Goal: Information Seeking & Learning: Learn about a topic

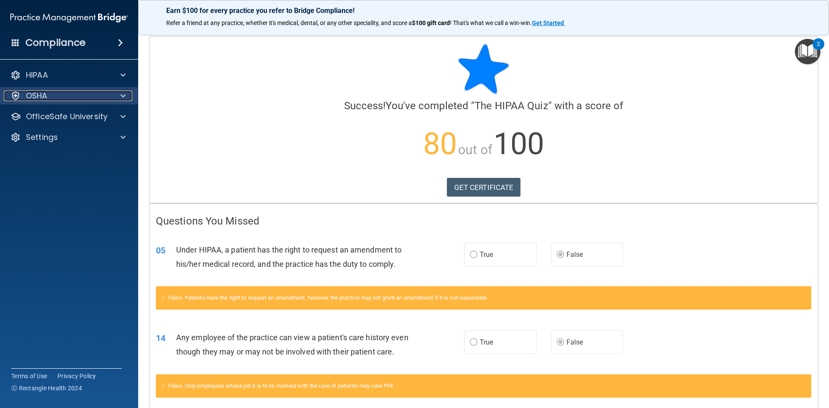
click at [32, 94] on p "OSHA" at bounding box center [37, 96] width 22 height 10
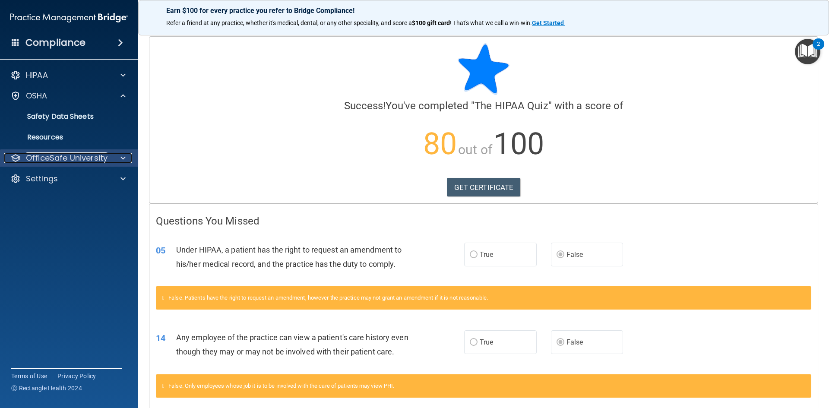
click at [71, 161] on p "OfficeSafe University" at bounding box center [67, 158] width 82 height 10
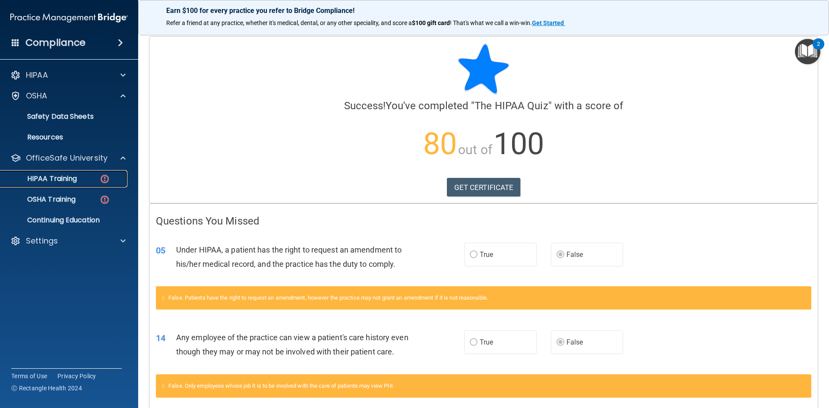
click at [96, 180] on div "HIPAA Training" at bounding box center [65, 179] width 118 height 9
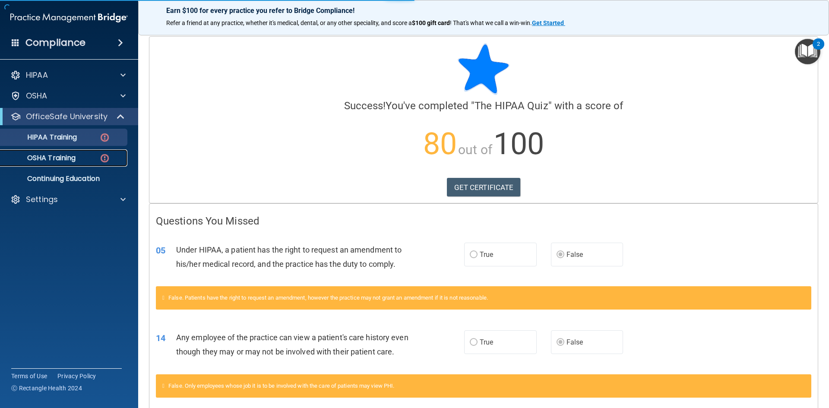
click at [100, 159] on img at bounding box center [104, 158] width 11 height 11
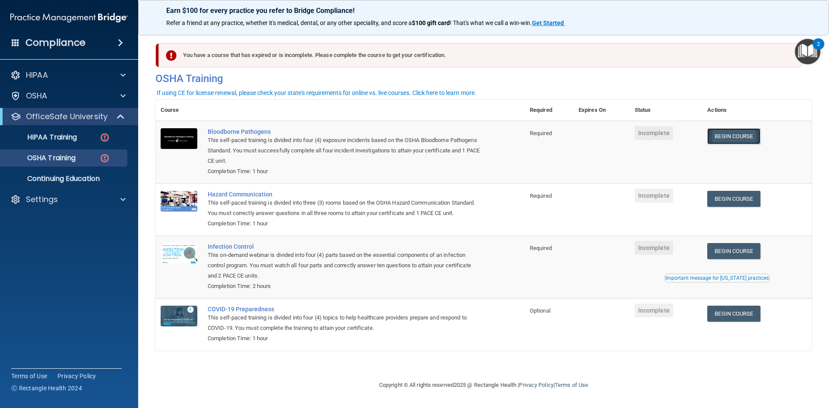
click at [740, 136] on link "Begin Course" at bounding box center [734, 136] width 53 height 16
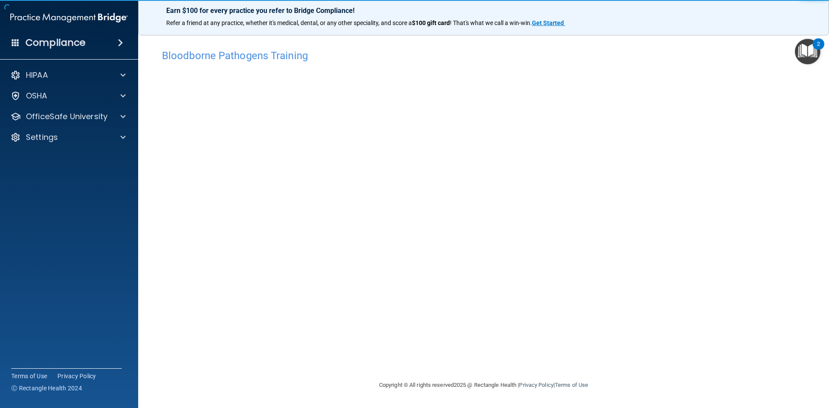
click at [484, 372] on div "Copyright © All rights reserved 2025 @ Rectangle Health | Privacy Policy | Term…" at bounding box center [483, 386] width 315 height 28
